Goal: Check status: Check status

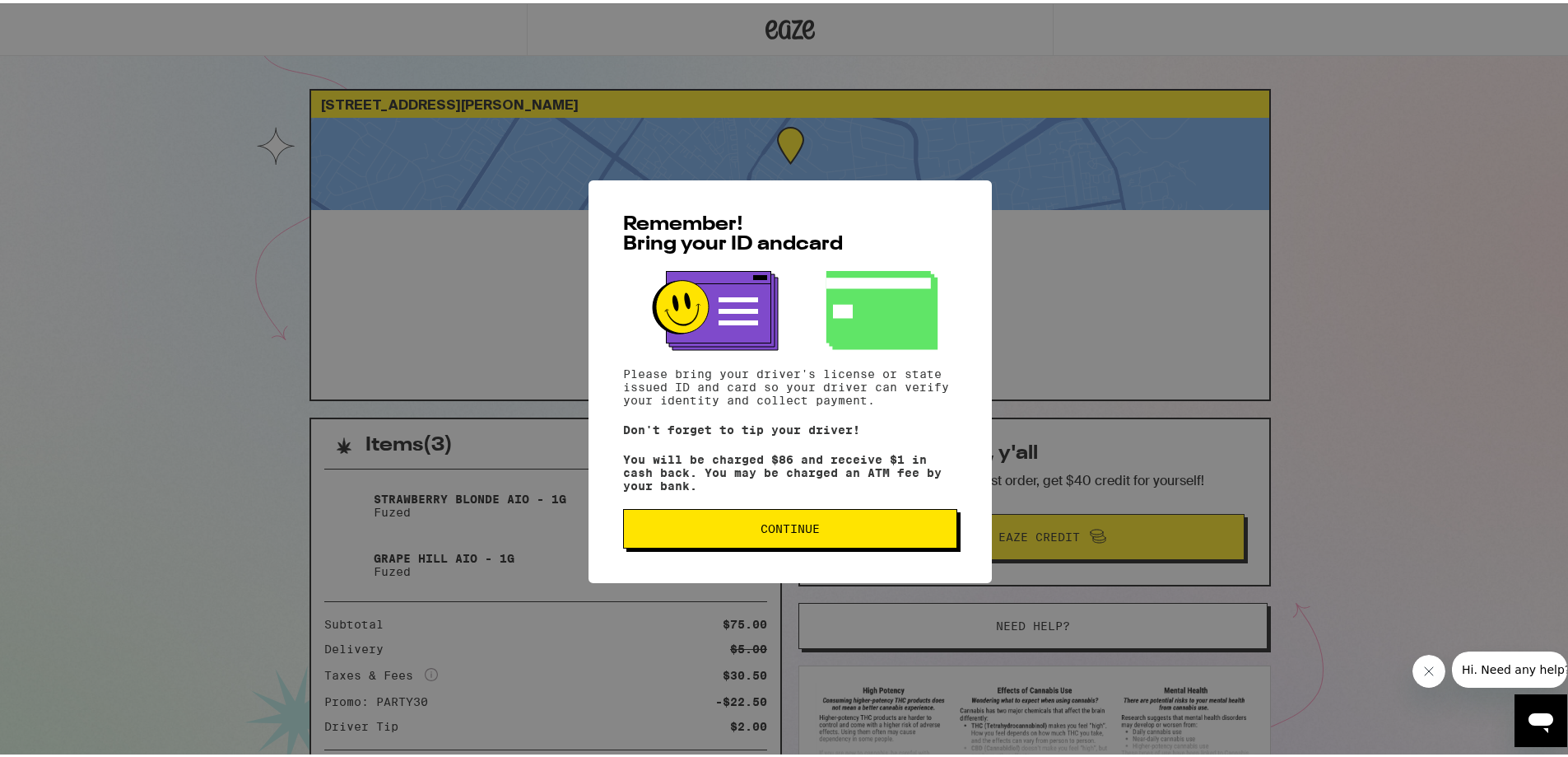
click at [749, 515] on button "Continue" at bounding box center [790, 525] width 334 height 39
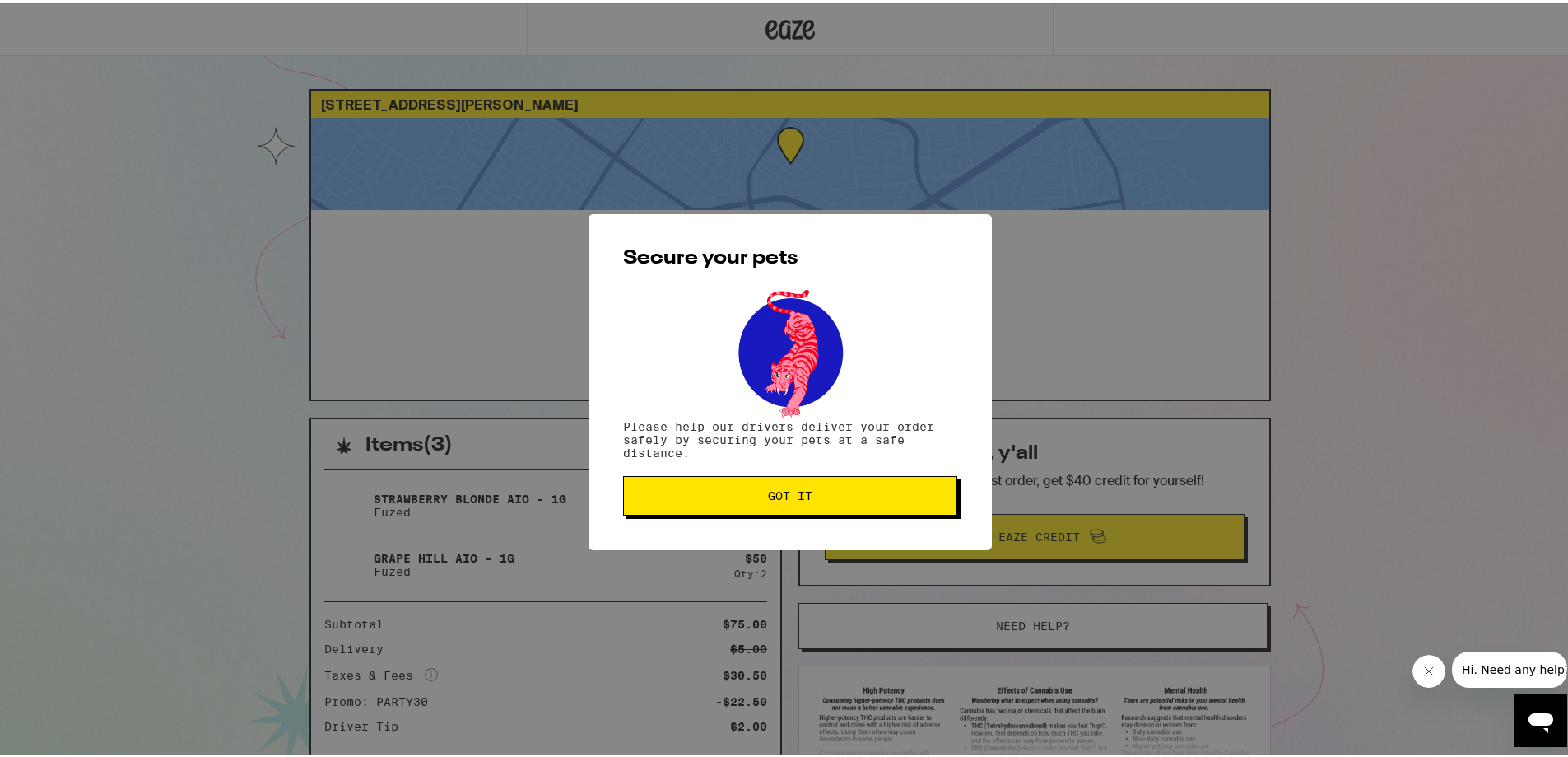
click at [750, 498] on span "Got it" at bounding box center [790, 492] width 307 height 11
